Goal: Transaction & Acquisition: Purchase product/service

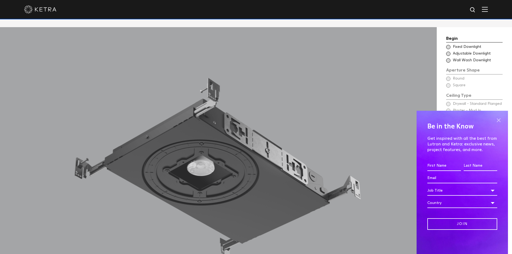
click at [501, 120] on span at bounding box center [498, 120] width 8 height 8
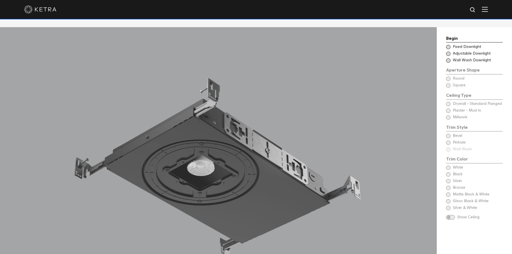
click at [450, 45] on span at bounding box center [448, 47] width 4 height 4
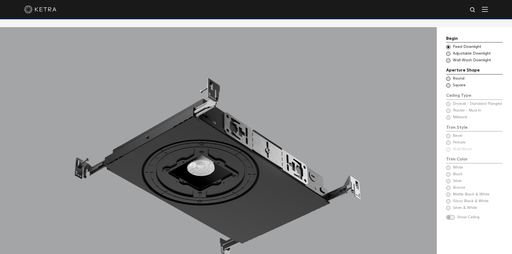
click at [449, 52] on span at bounding box center [448, 54] width 4 height 4
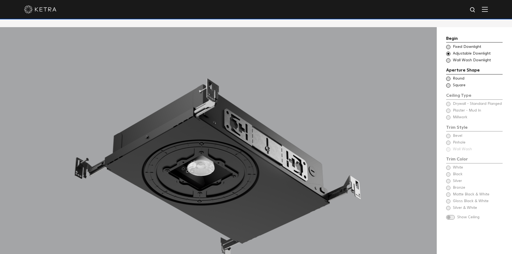
click at [449, 58] on span at bounding box center [448, 60] width 4 height 4
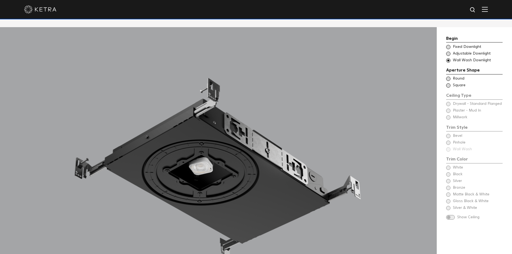
click at [448, 52] on span at bounding box center [448, 54] width 4 height 4
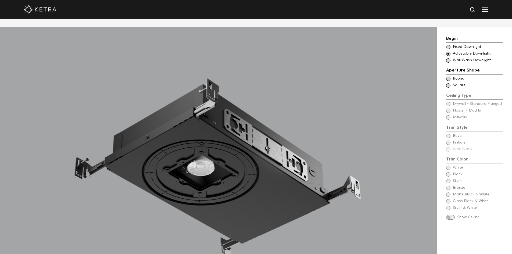
click at [450, 77] on span at bounding box center [448, 79] width 4 height 4
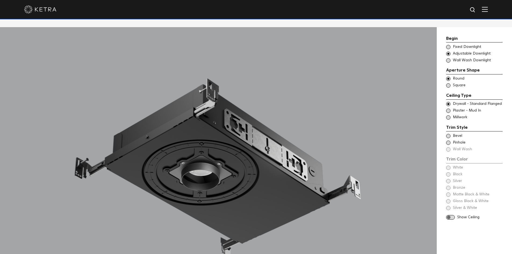
click at [448, 83] on span at bounding box center [448, 85] width 4 height 4
click at [449, 109] on span at bounding box center [448, 111] width 4 height 4
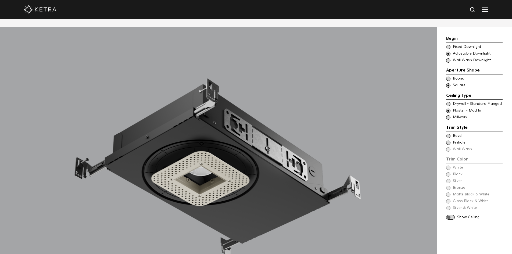
click at [448, 115] on span at bounding box center [448, 117] width 4 height 4
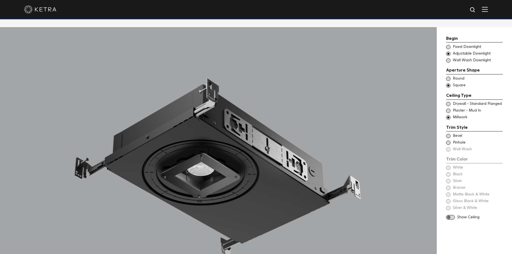
click at [450, 102] on span at bounding box center [448, 104] width 4 height 4
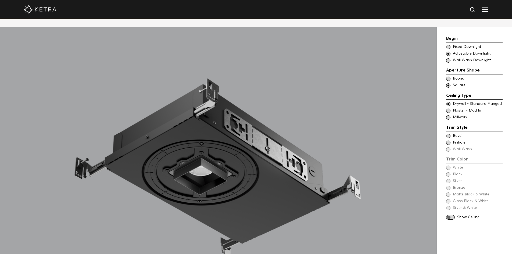
click at [450, 108] on div "Trim Style - Square - Flangeless Round - Mudin,Wall Wash - Square - Flangeless …" at bounding box center [474, 110] width 56 height 5
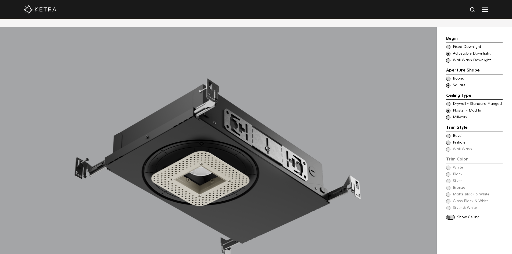
click at [448, 134] on span at bounding box center [448, 136] width 4 height 4
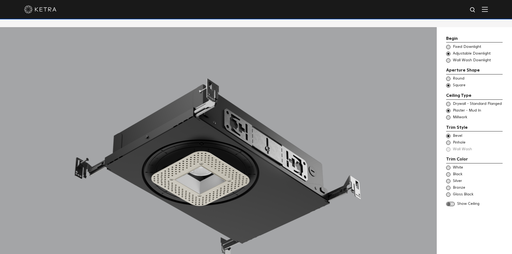
click at [449, 141] on span at bounding box center [448, 143] width 4 height 4
click at [449, 143] on div "Trim Color - Square - Flangeless Bevel Trim Color - Square - Pinhole - [GEOGRAP…" at bounding box center [474, 142] width 56 height 19
click at [447, 166] on span at bounding box center [448, 168] width 4 height 4
click at [448, 172] on span at bounding box center [448, 174] width 4 height 4
click at [448, 178] on div "Silver" at bounding box center [474, 180] width 56 height 5
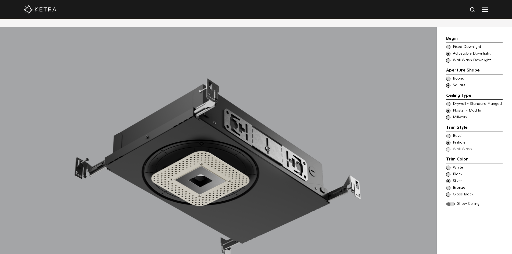
click at [448, 186] on span at bounding box center [448, 188] width 4 height 4
click at [448, 192] on span at bounding box center [448, 194] width 4 height 4
